Goal: Information Seeking & Learning: Learn about a topic

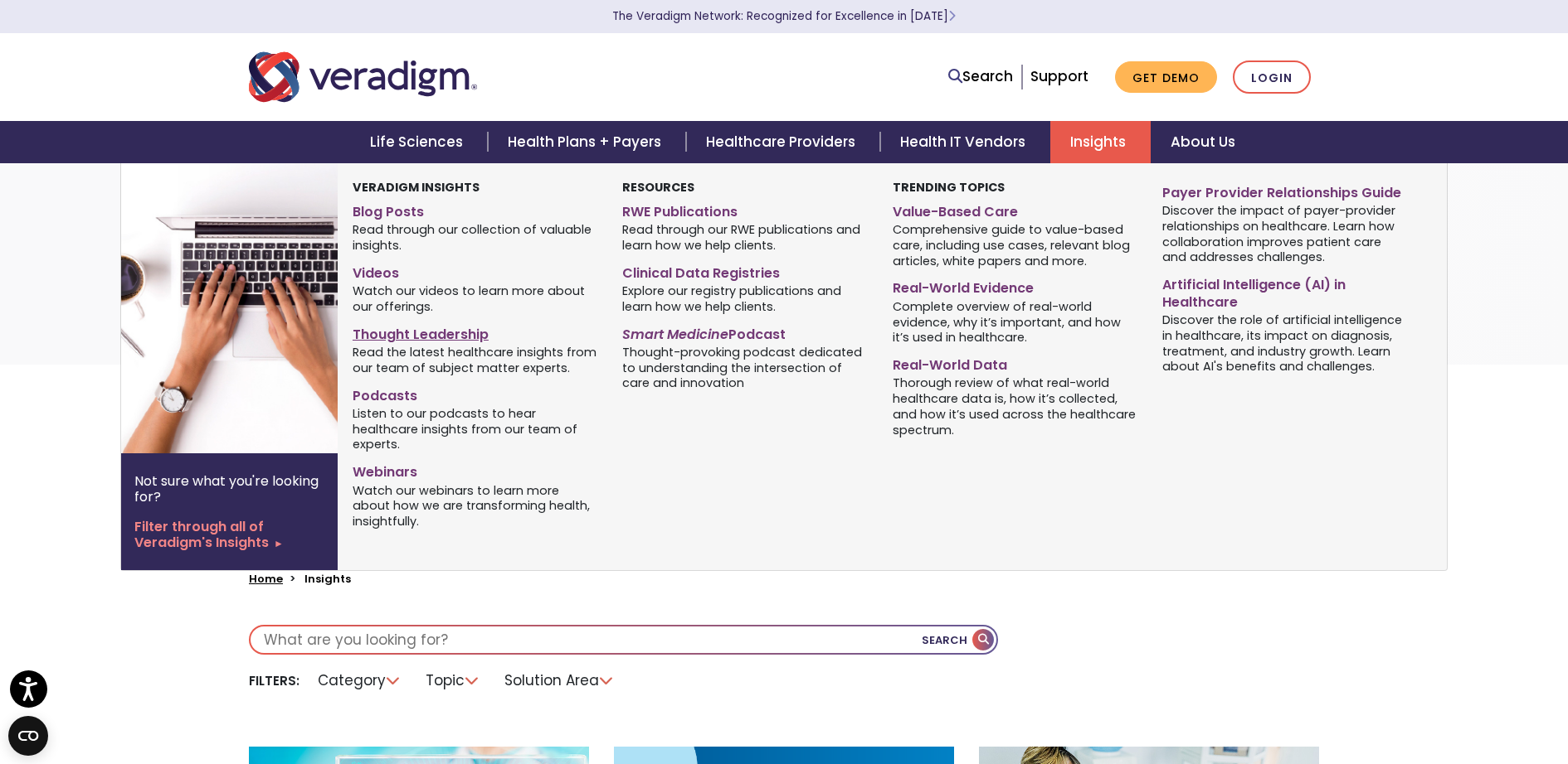
click at [453, 337] on link "Thought Leadership" at bounding box center [474, 332] width 244 height 24
click at [398, 211] on link "Blog Posts" at bounding box center [474, 209] width 244 height 24
click at [939, 358] on link "Real-World Data" at bounding box center [1015, 363] width 244 height 24
click at [1204, 293] on link "Artificial Intelligence (AI) in Healthcare" at bounding box center [1285, 291] width 244 height 42
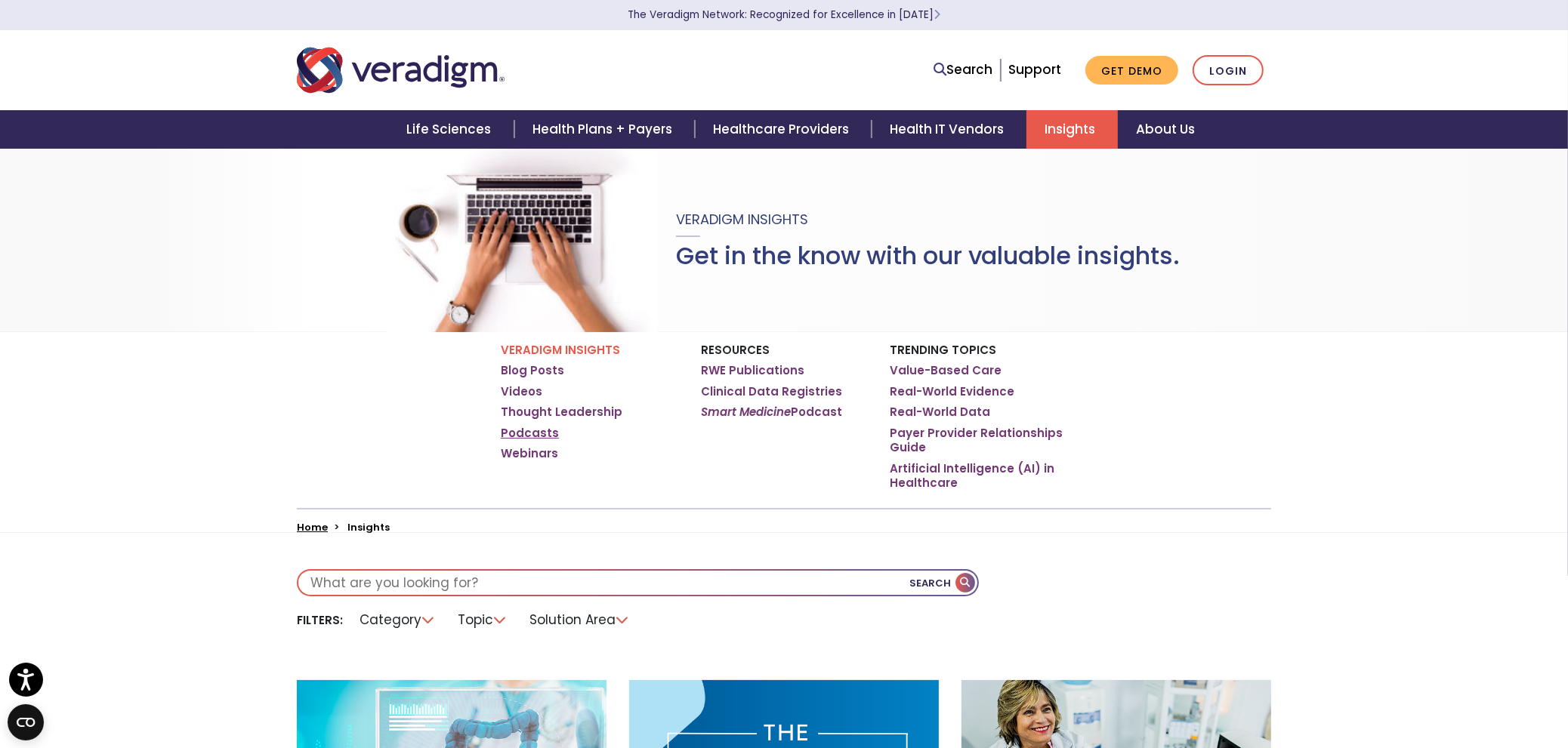
click at [539, 432] on link "Podcasts" at bounding box center [529, 433] width 58 height 15
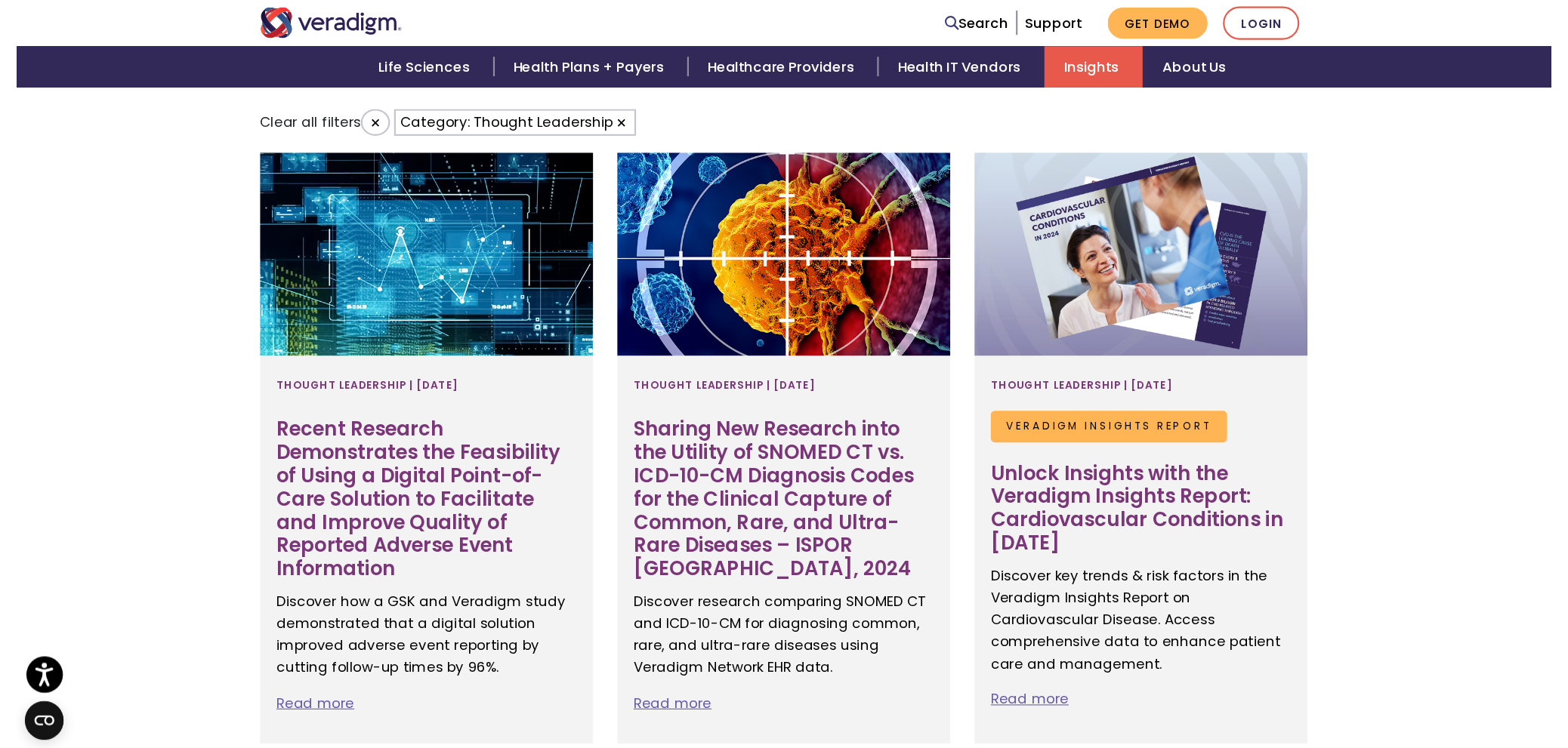
scroll to position [583, 0]
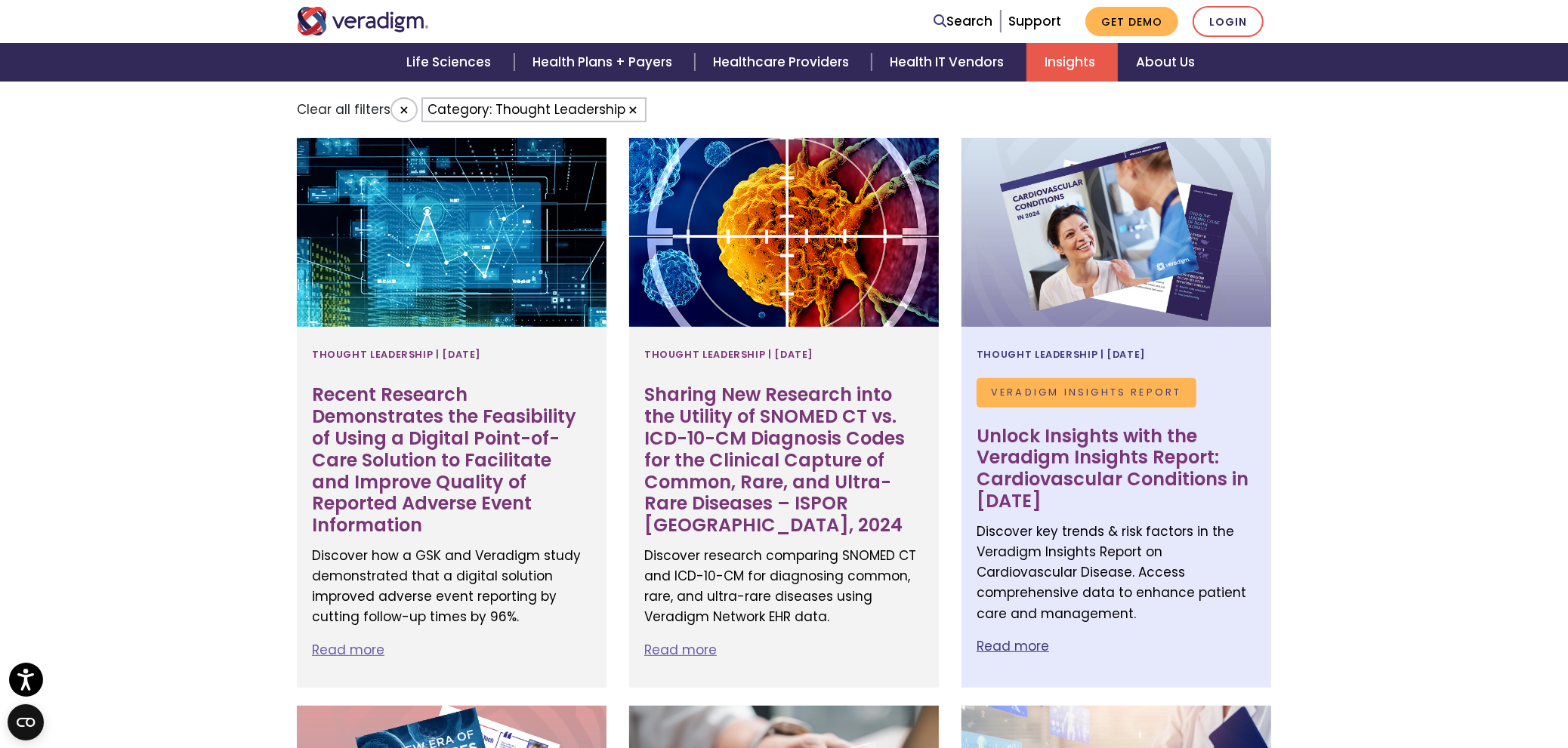
click at [1073, 445] on h3 "Unlock Insights with the Veradigm Insights Report: Cardiovascular Conditions in…" at bounding box center [1116, 469] width 280 height 86
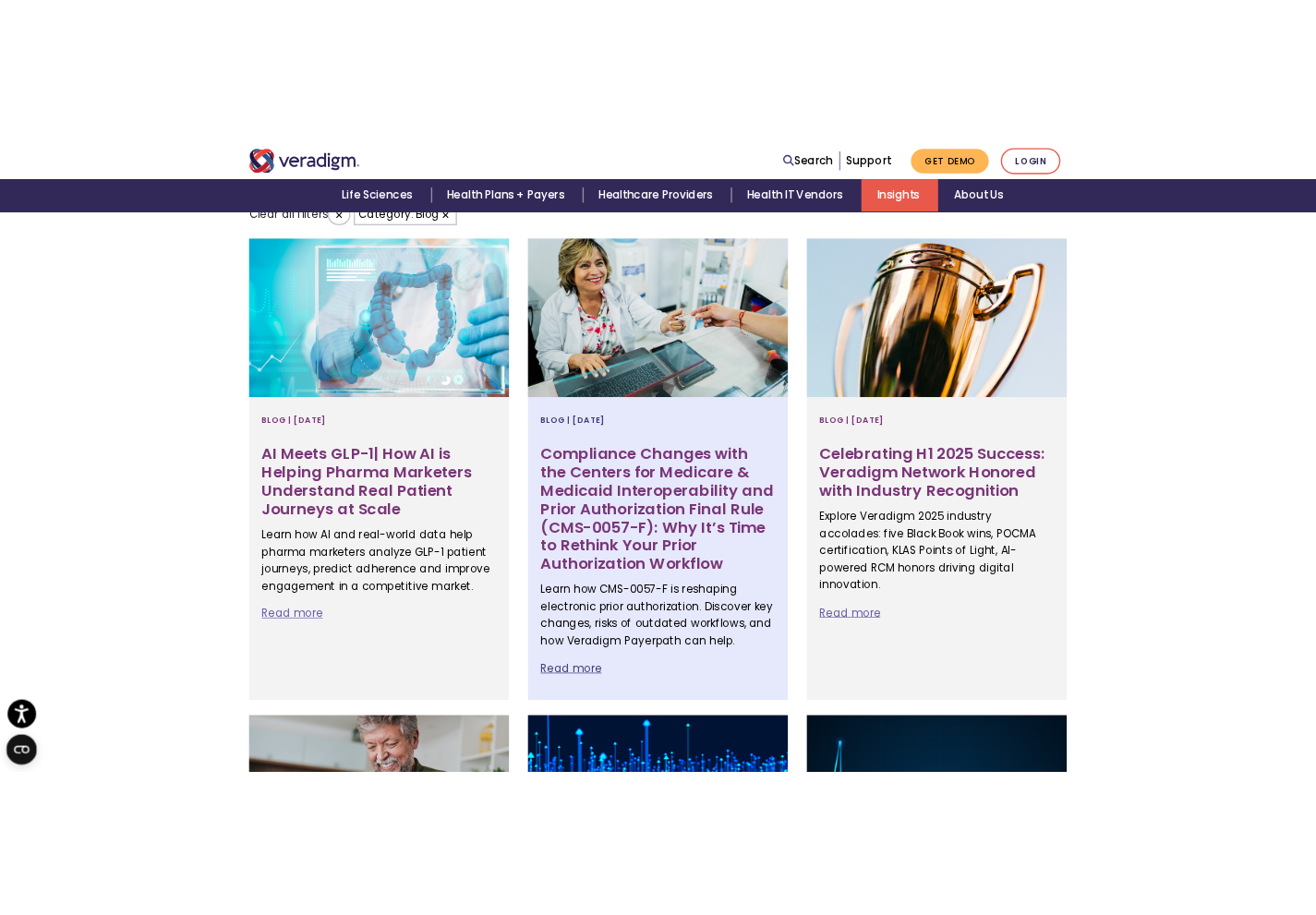
scroll to position [726, 0]
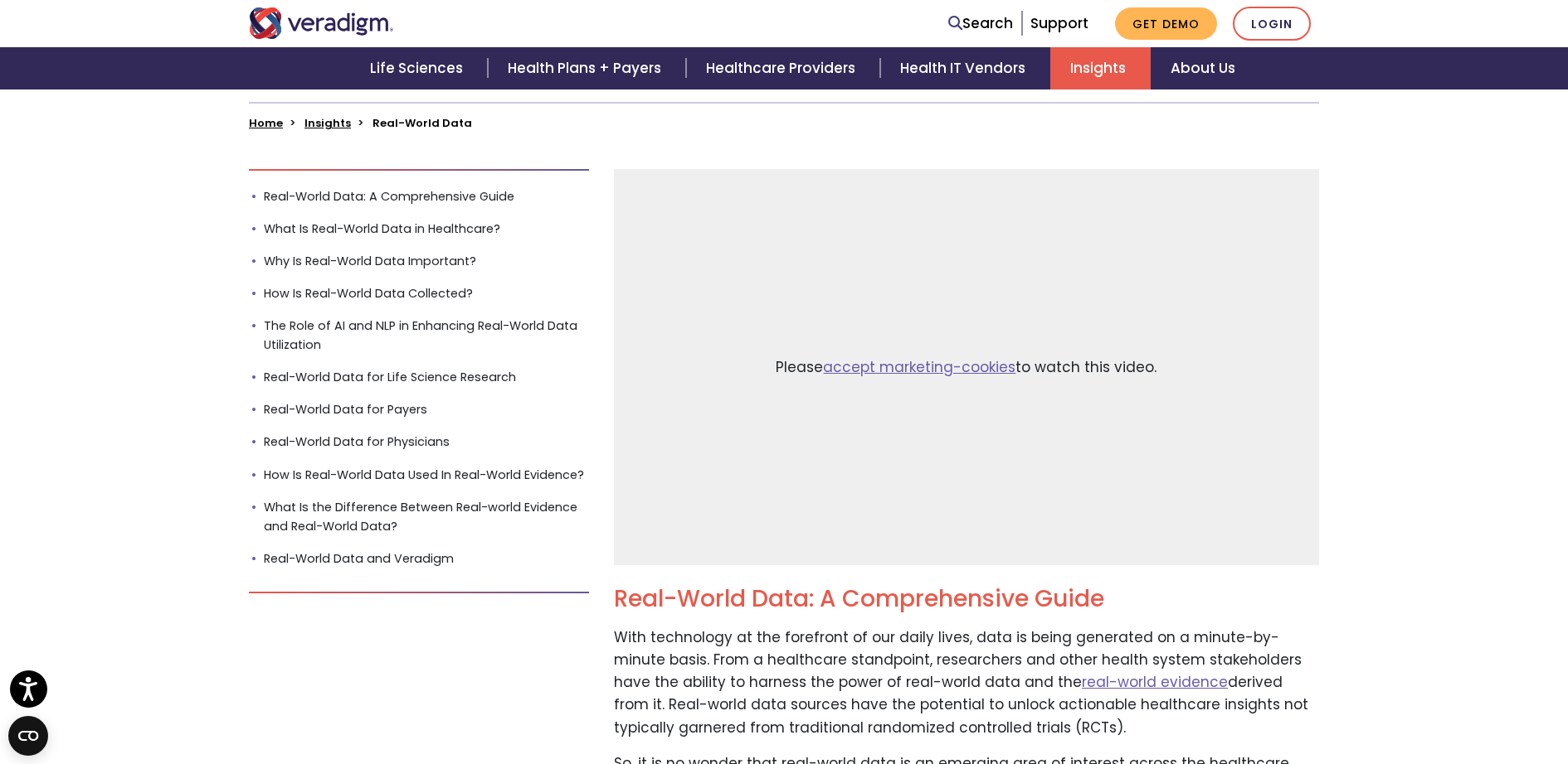
scroll to position [461, 0]
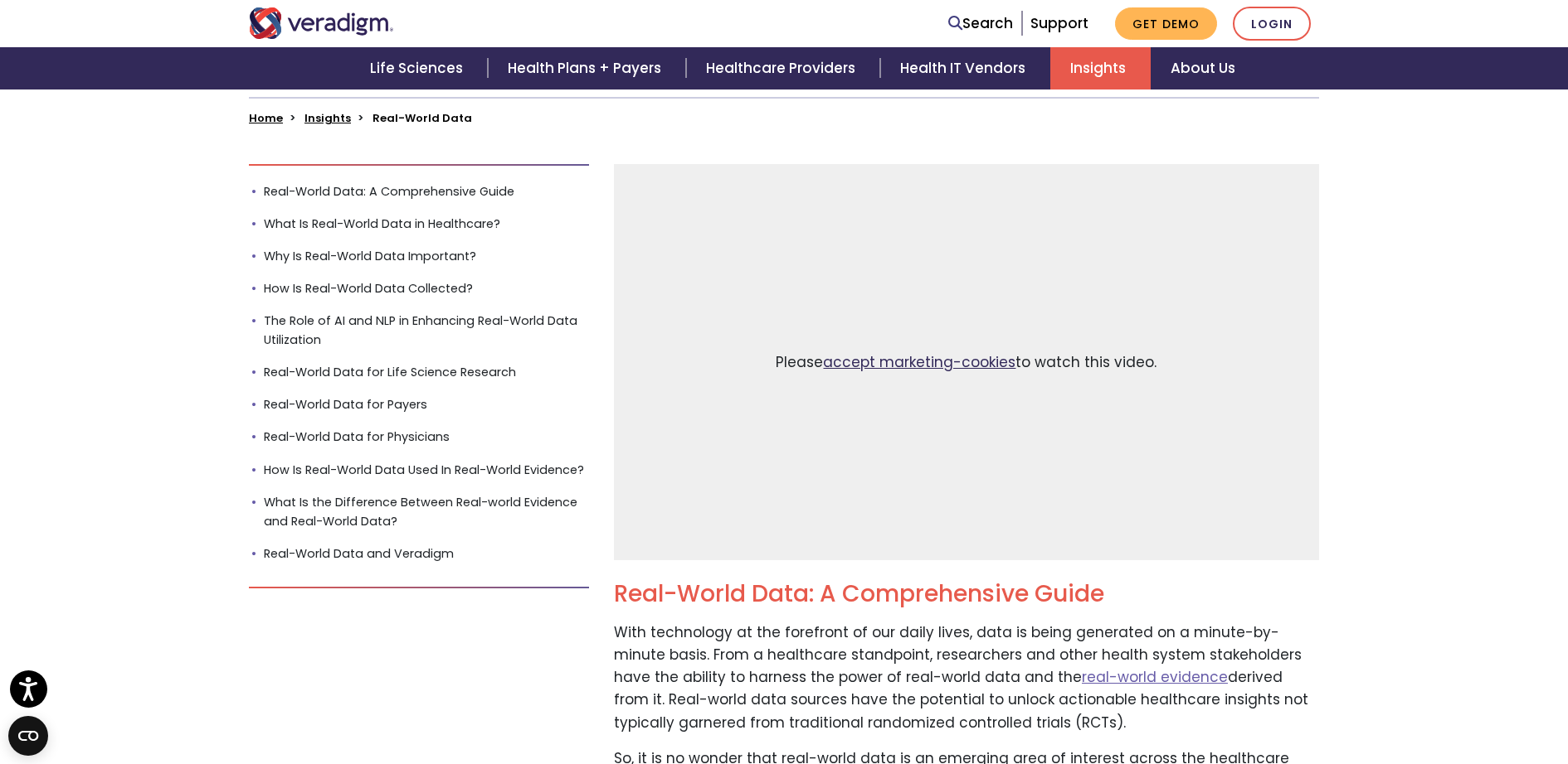
click at [963, 357] on link "accept marketing-cookies" at bounding box center [919, 361] width 193 height 20
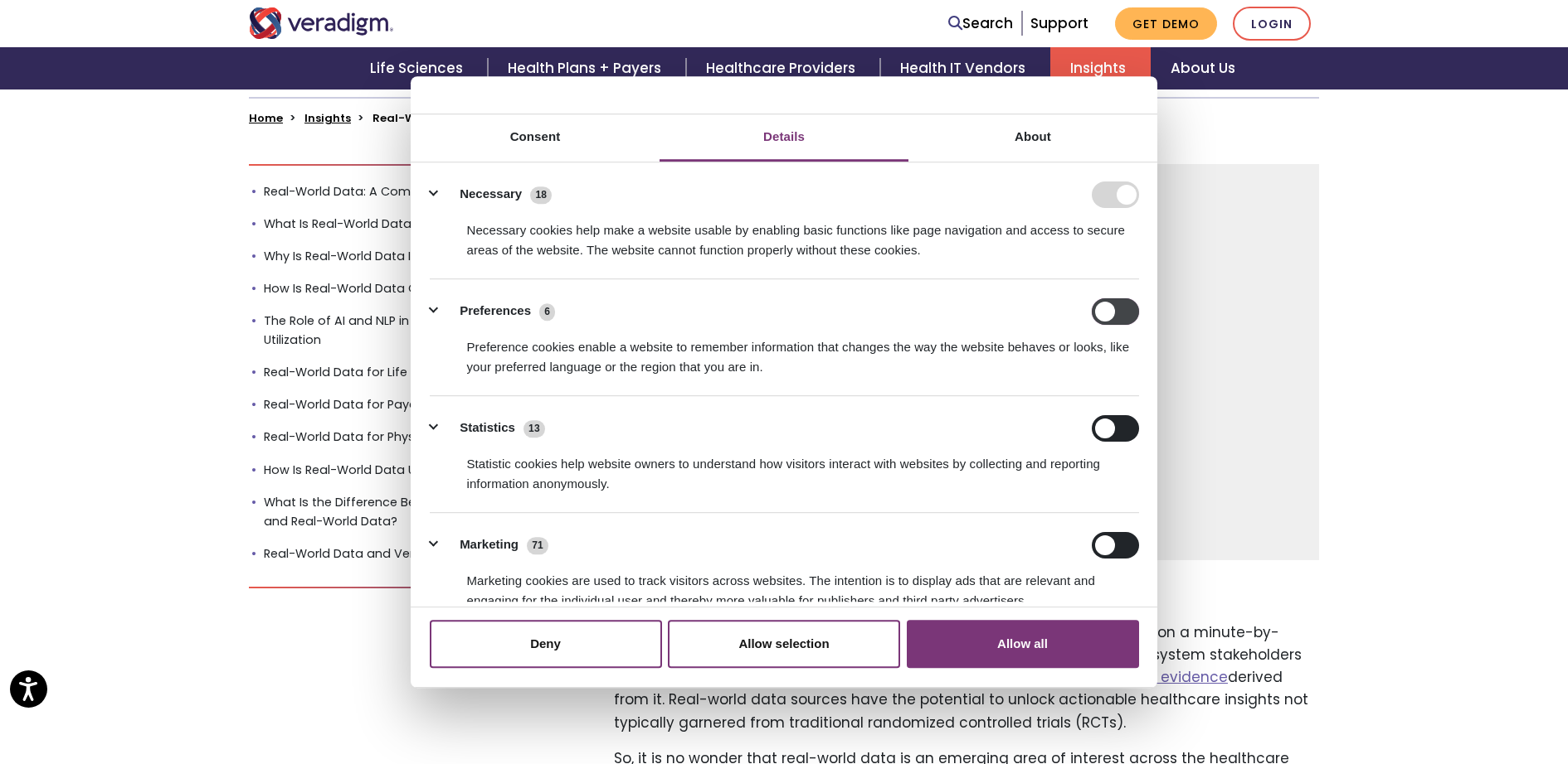
click at [1097, 317] on input "Preferences" at bounding box center [1116, 311] width 48 height 26
click at [1111, 323] on input "Preferences" at bounding box center [1116, 311] width 48 height 26
checkbox input "false"
click at [1113, 541] on input "Marketing" at bounding box center [1116, 545] width 48 height 26
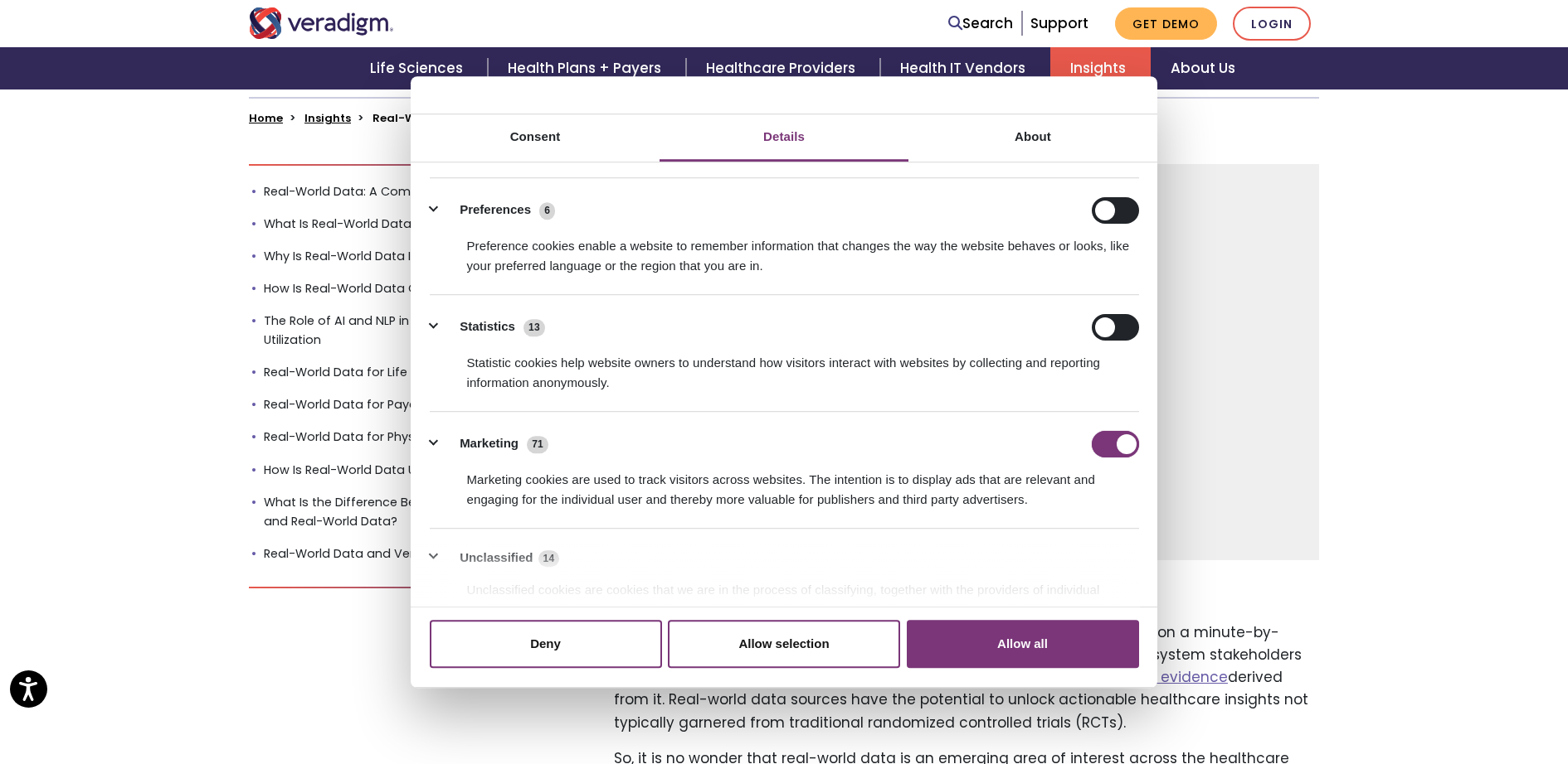
scroll to position [198, 0]
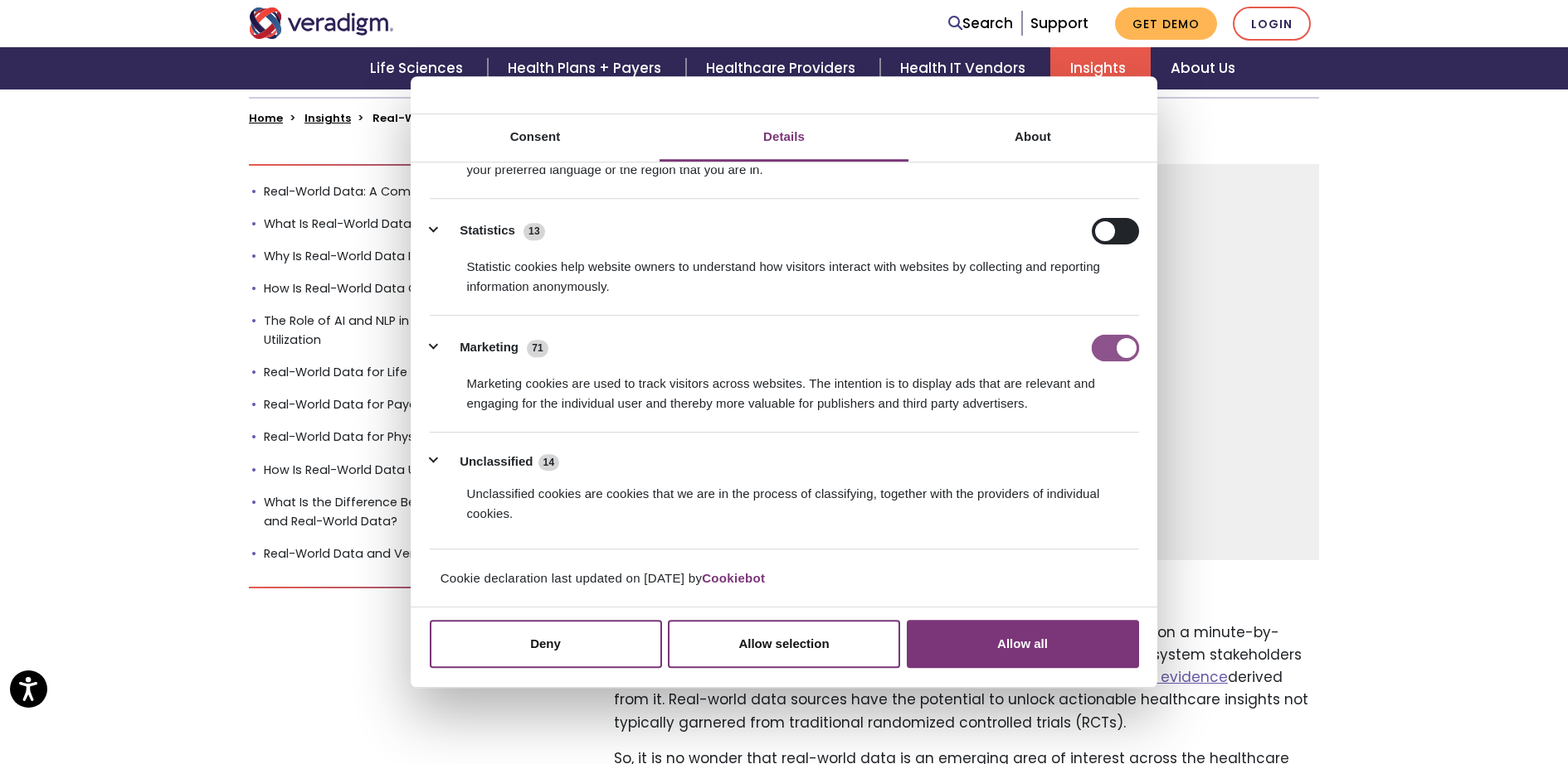
click at [1122, 338] on input "Marketing" at bounding box center [1116, 348] width 48 height 26
checkbox input "false"
click at [593, 640] on button "Deny" at bounding box center [546, 644] width 232 height 48
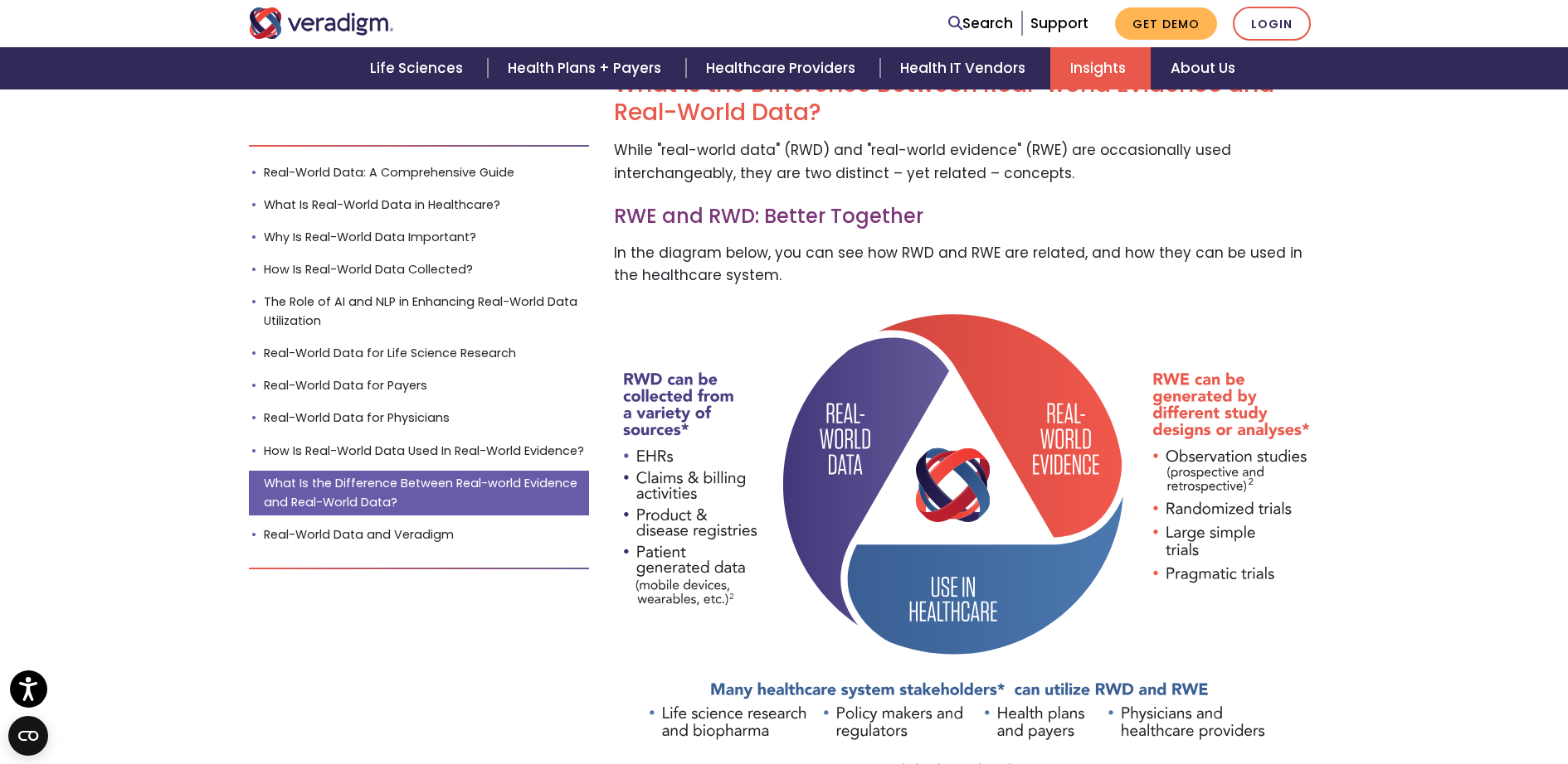
scroll to position [5370, 0]
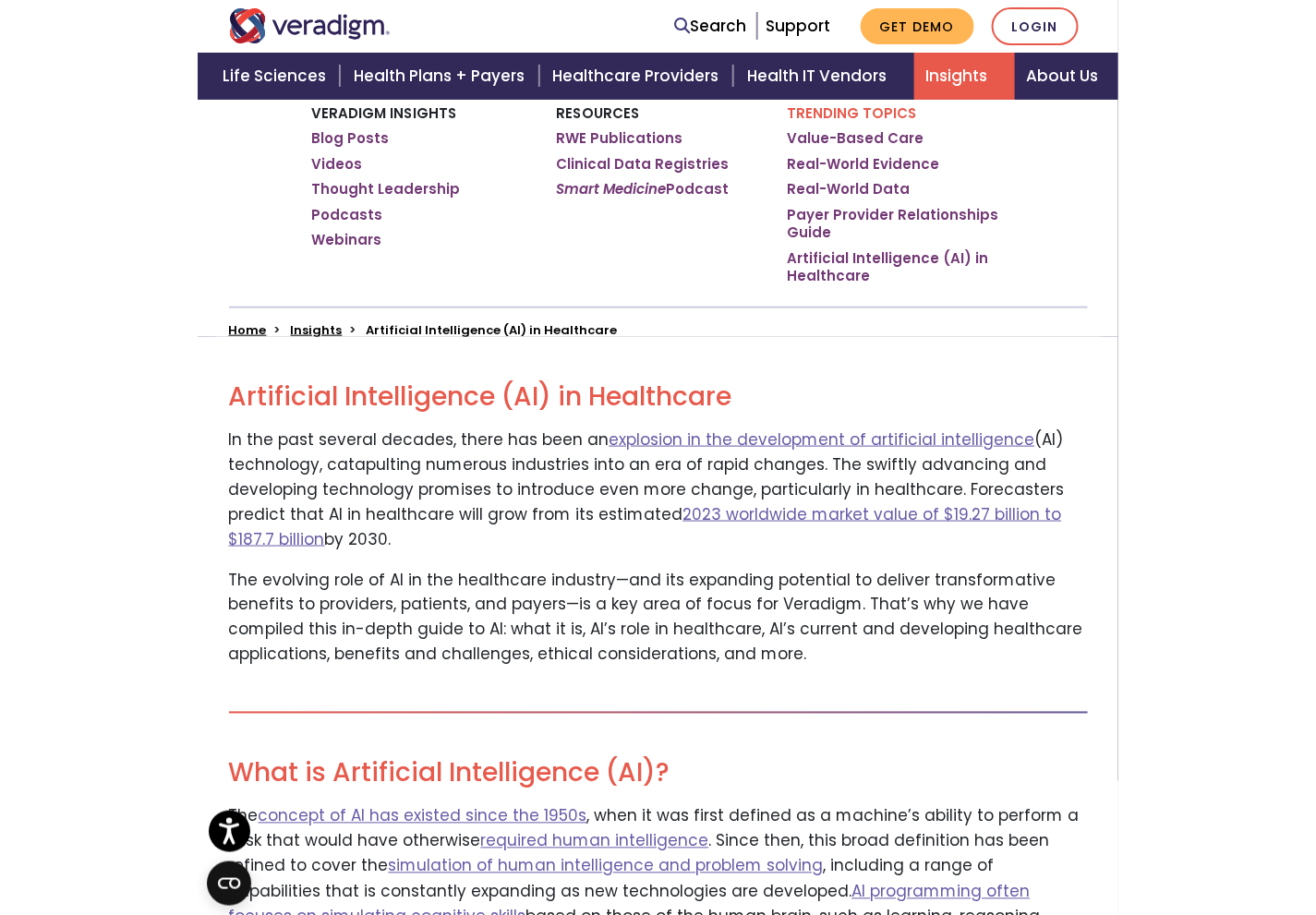
scroll to position [320, 0]
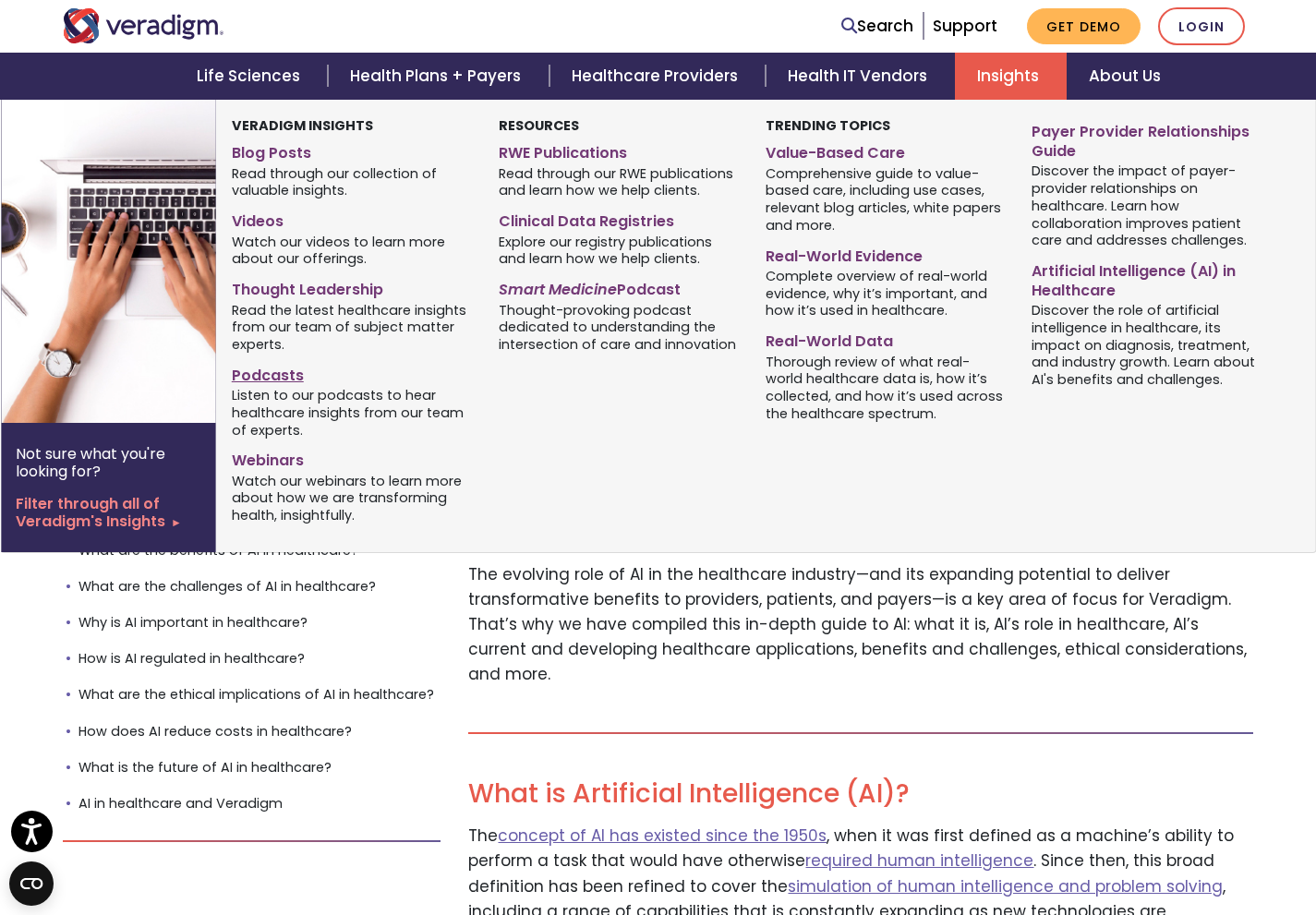
click at [265, 372] on link "Podcasts" at bounding box center [350, 372] width 239 height 26
